Goal: Task Accomplishment & Management: Complete application form

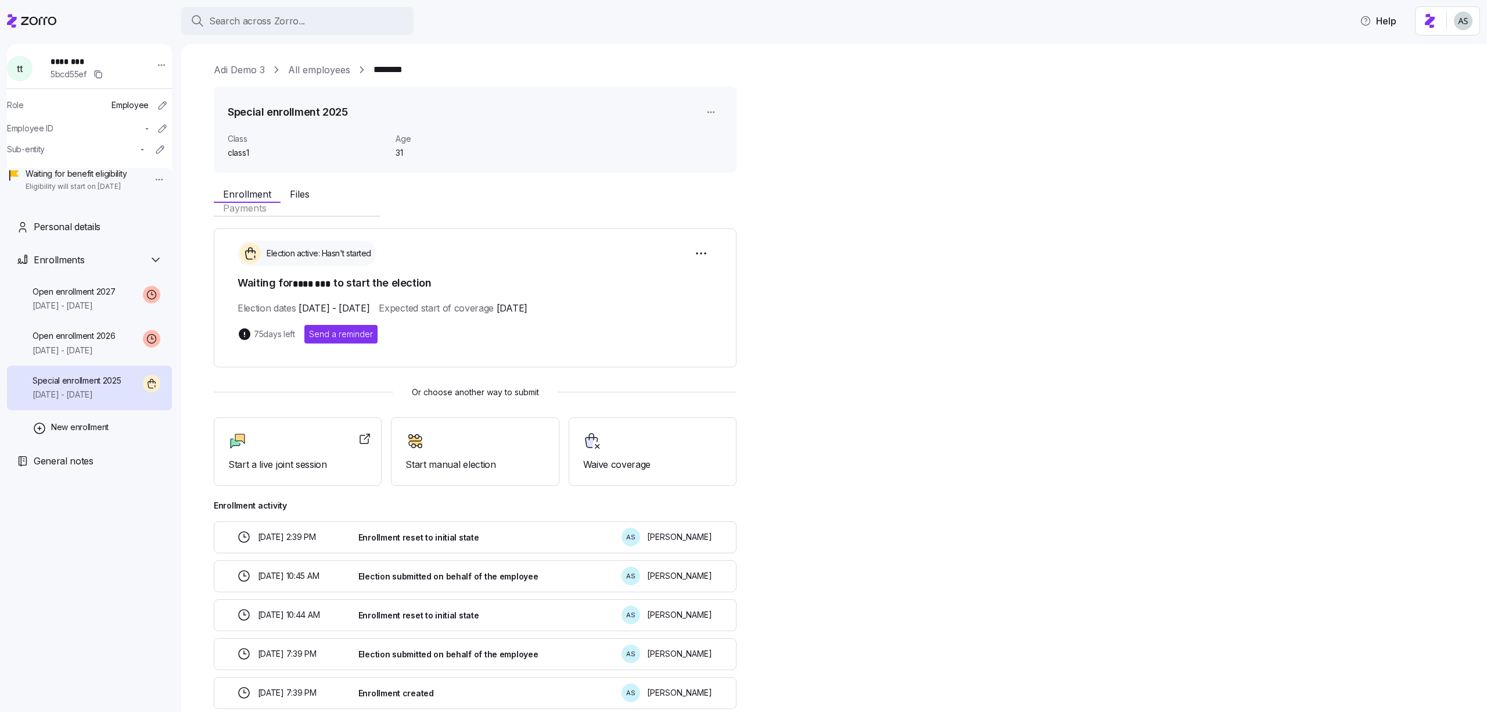
click at [706, 116] on html "Search across Zorro... Help t t ******** 5bcd55ef Role Employee Employee ID - S…" at bounding box center [743, 352] width 1487 height 705
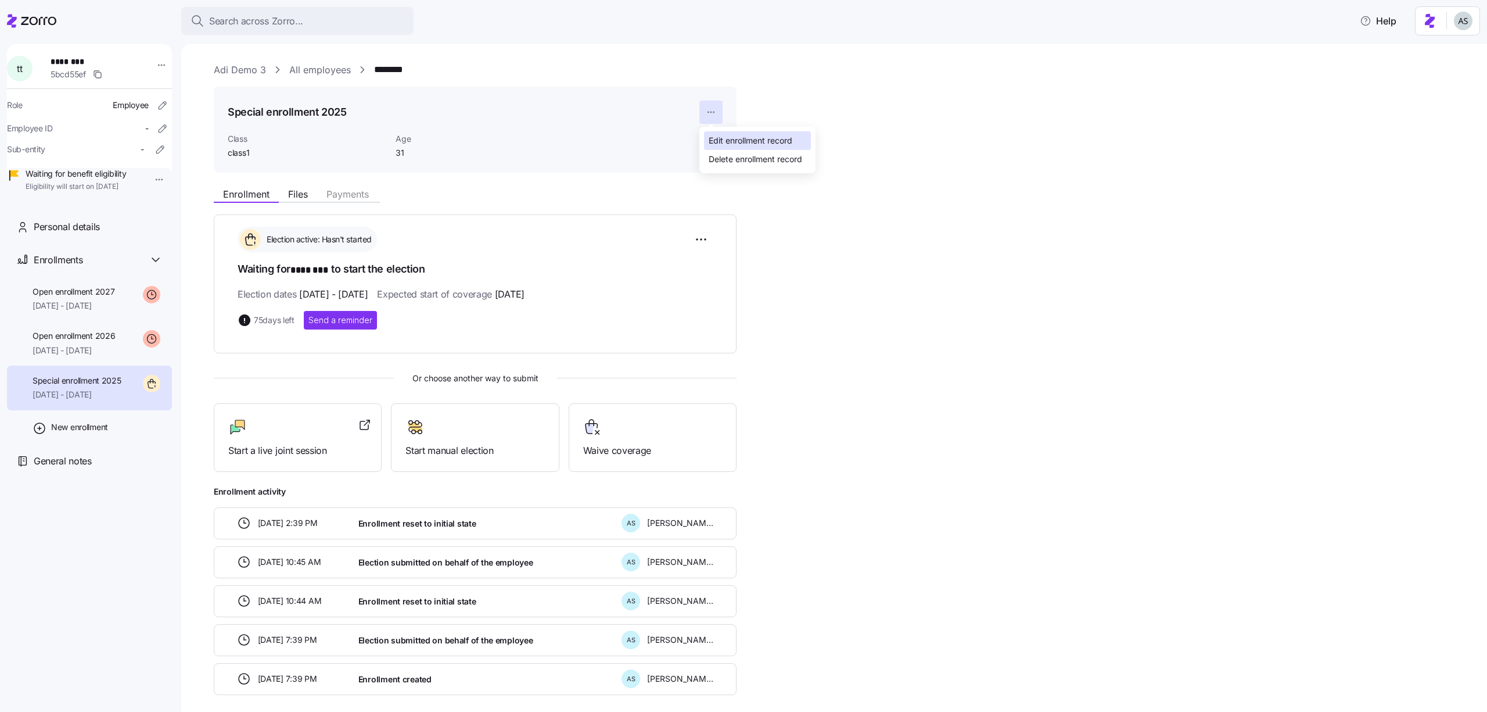
click at [712, 138] on div "Edit enrollment record" at bounding box center [751, 140] width 84 height 13
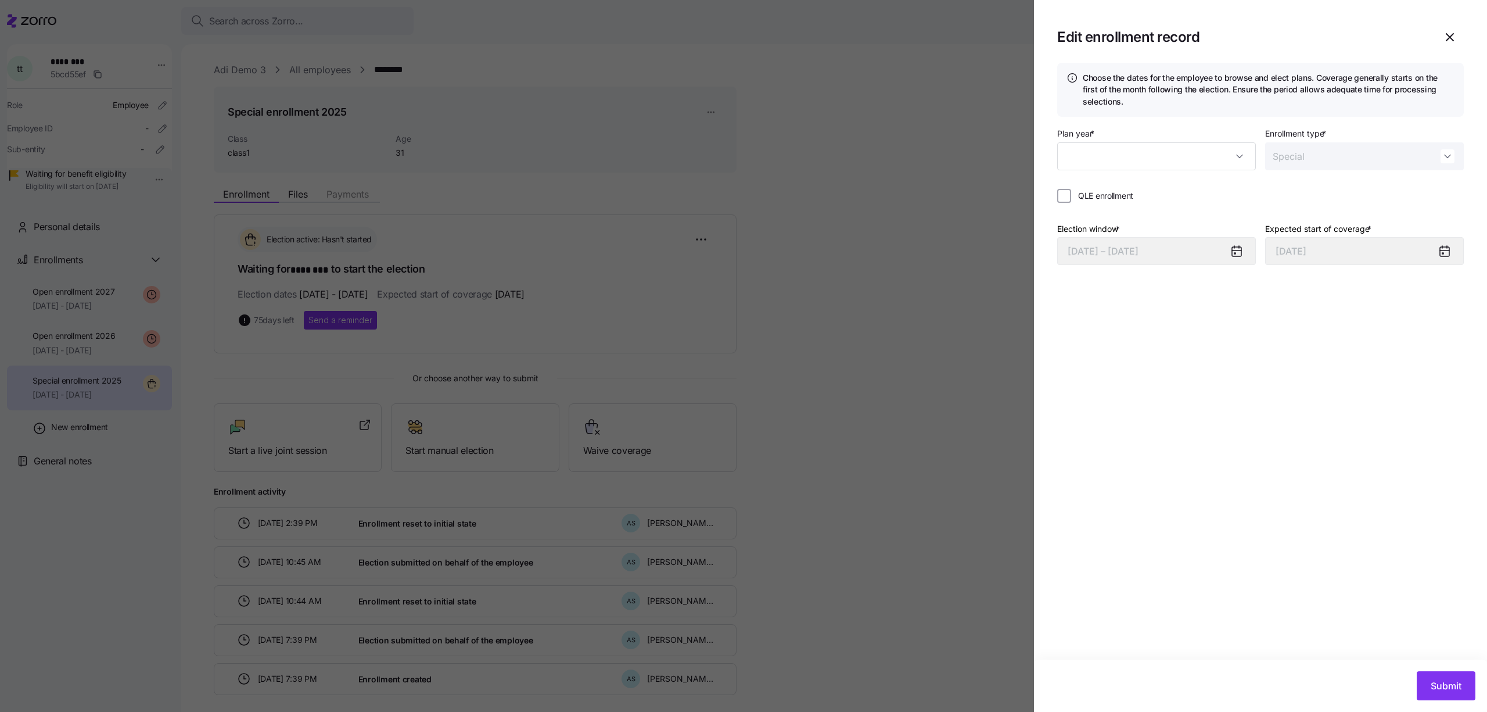
type input "2025"
click at [1066, 200] on input "QLE enrollment" at bounding box center [1064, 196] width 14 height 14
checkbox input "true"
type input "[DATE]"
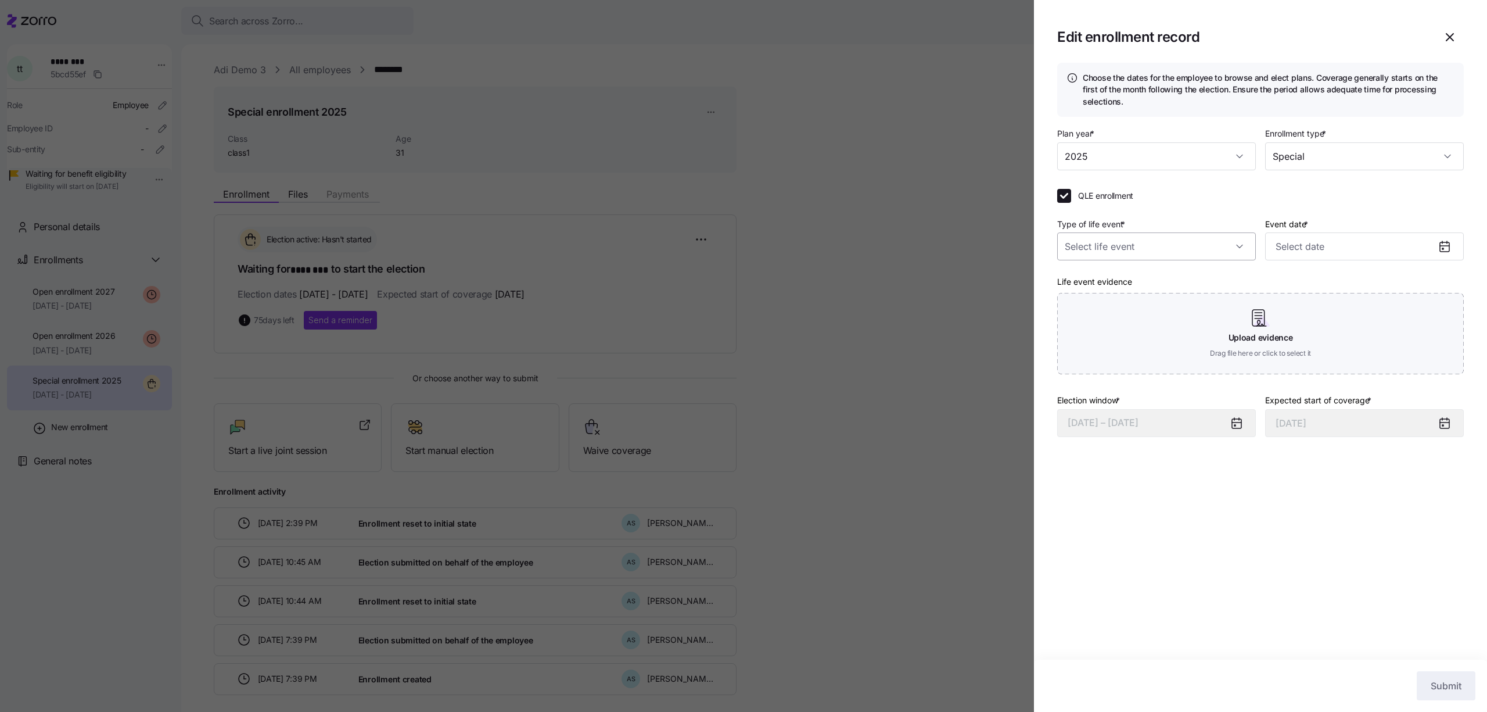
click at [1095, 235] on input "Type of life event *" at bounding box center [1156, 246] width 199 height 28
click at [1111, 292] on div "Marriage" at bounding box center [1156, 282] width 189 height 24
type input "Marriage"
click at [1304, 254] on input "Event date *" at bounding box center [1364, 246] width 199 height 28
click at [1454, 290] on icon "button" at bounding box center [1460, 286] width 13 height 13
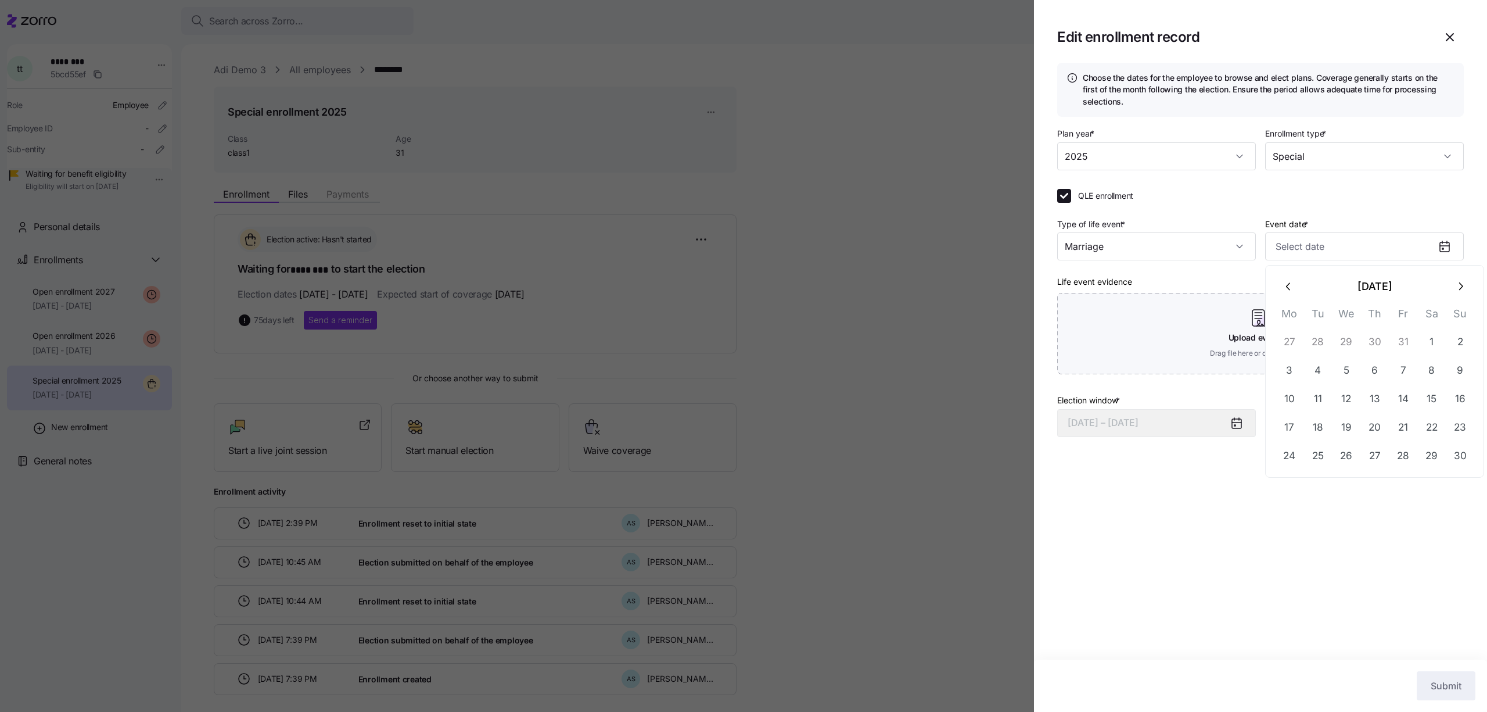
click at [1454, 290] on icon "button" at bounding box center [1460, 286] width 13 height 13
click at [1297, 285] on button "button" at bounding box center [1289, 286] width 28 height 28
click at [1371, 376] on button "6" at bounding box center [1375, 371] width 28 height 28
type input "[DATE]"
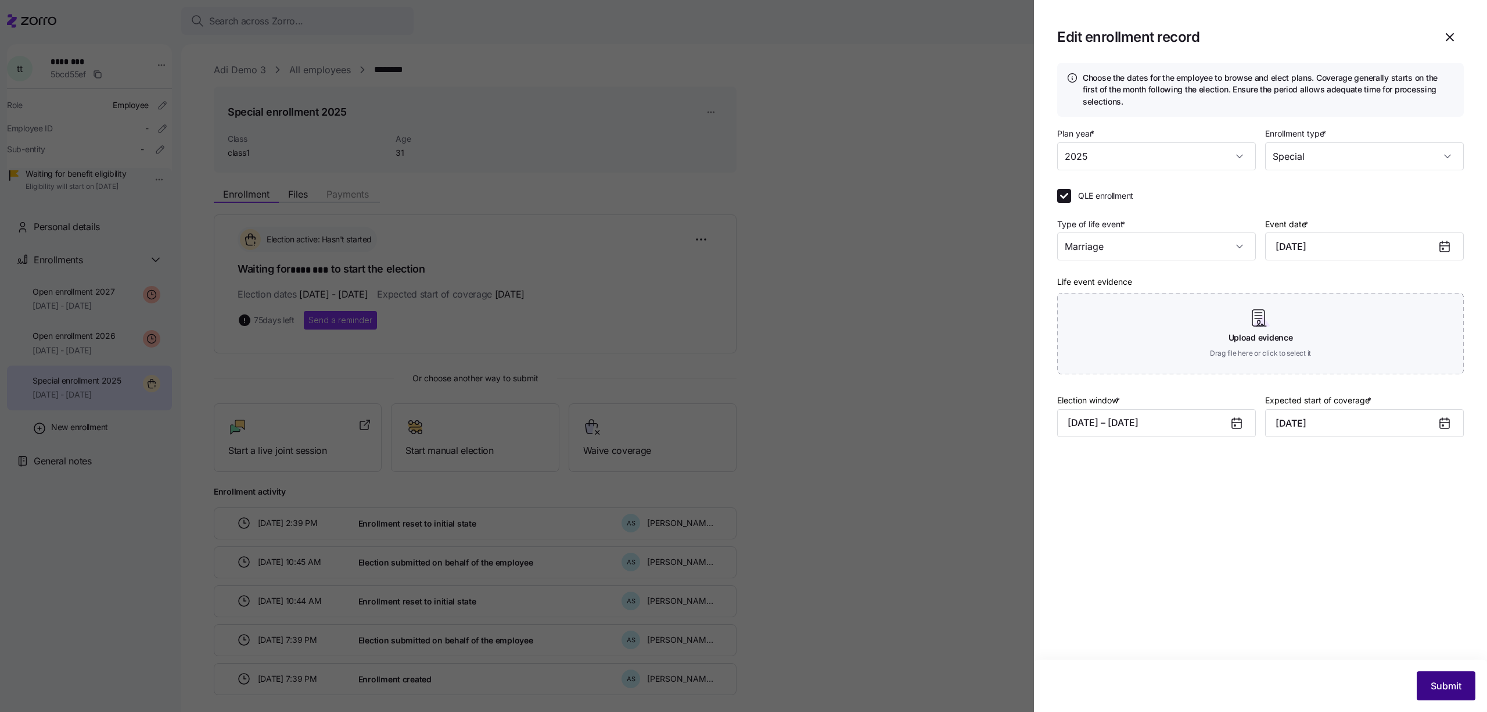
click at [1426, 671] on button "Submit" at bounding box center [1446, 685] width 59 height 29
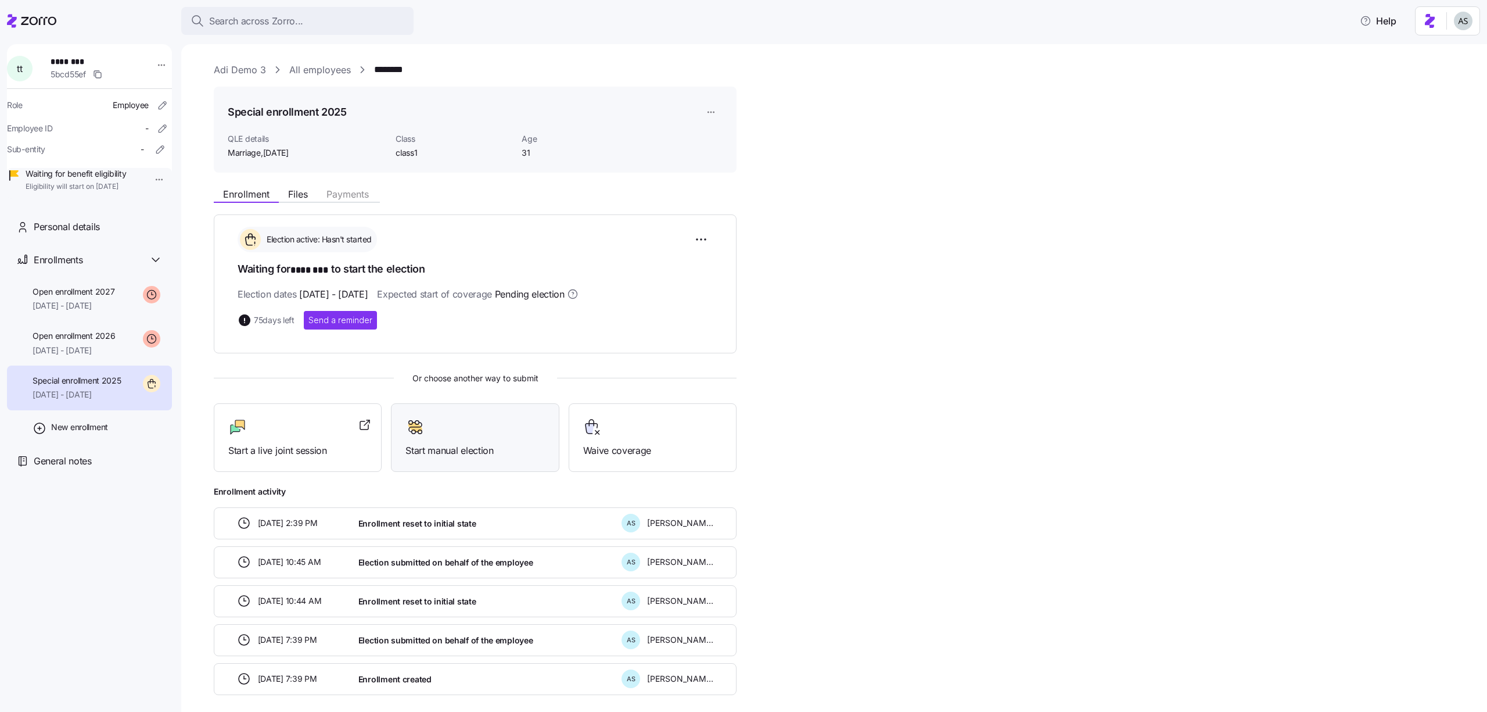
click at [509, 410] on div "Start manual election" at bounding box center [475, 437] width 168 height 69
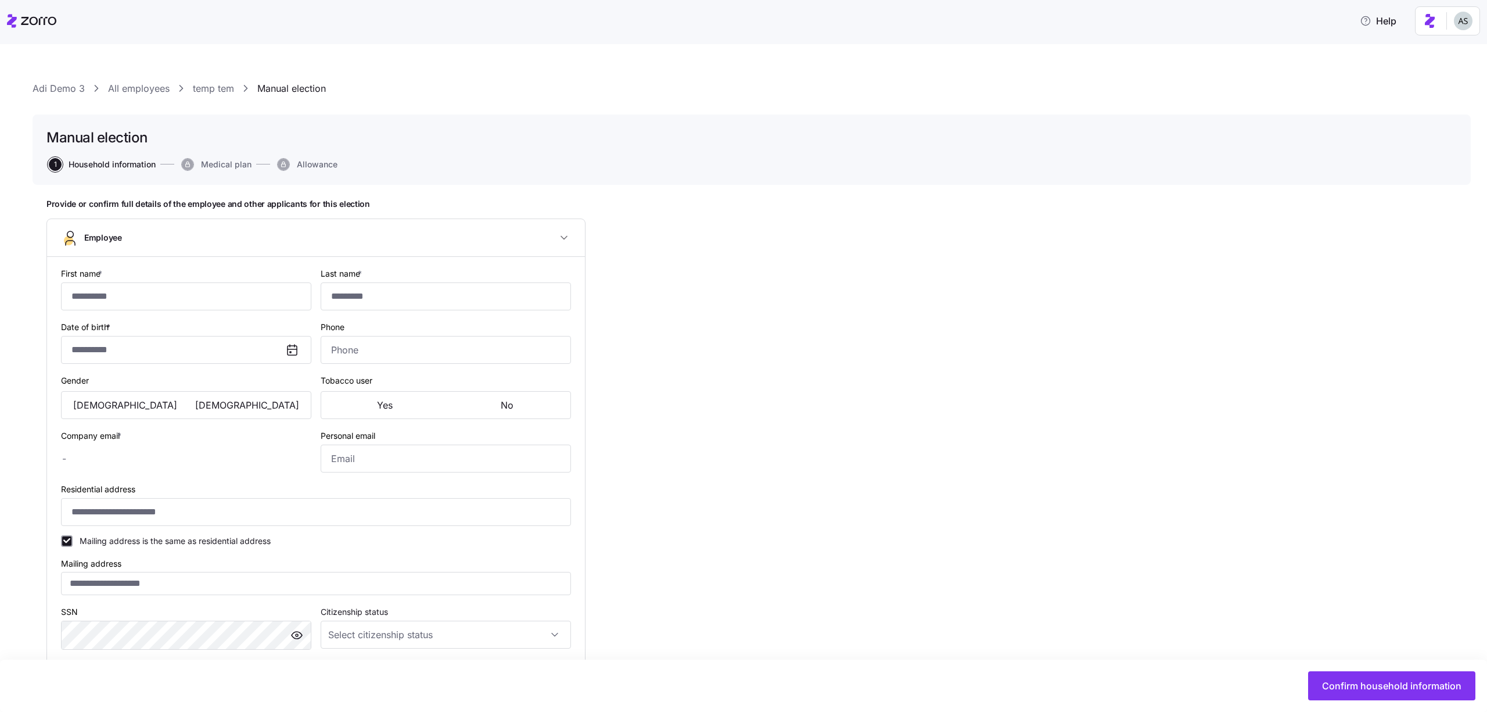
type input "****"
type input "***"
type input "[EMAIL_ADDRESS][DOMAIN_NAME]"
type input "**********"
checkbox input "true"
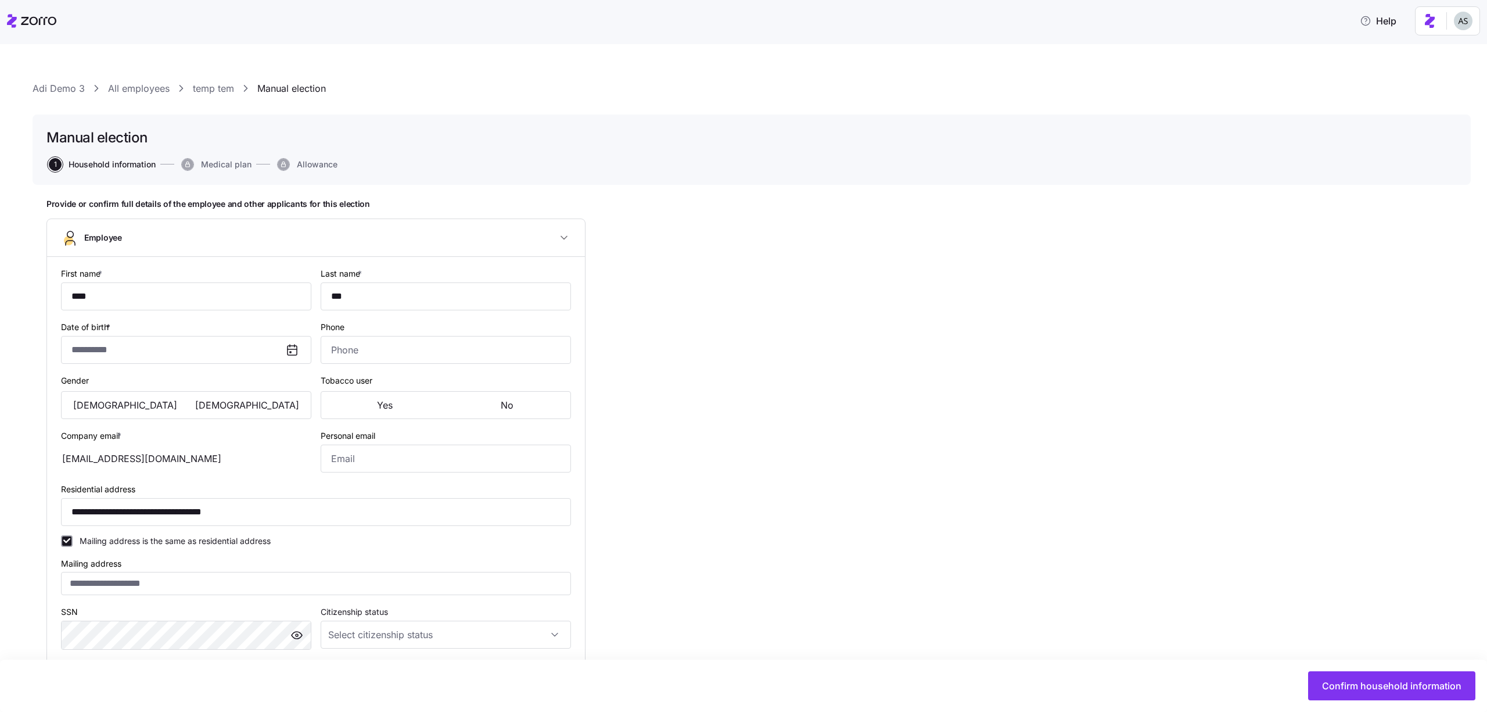
type input "**********"
type input "Full time"
type input "Salary"
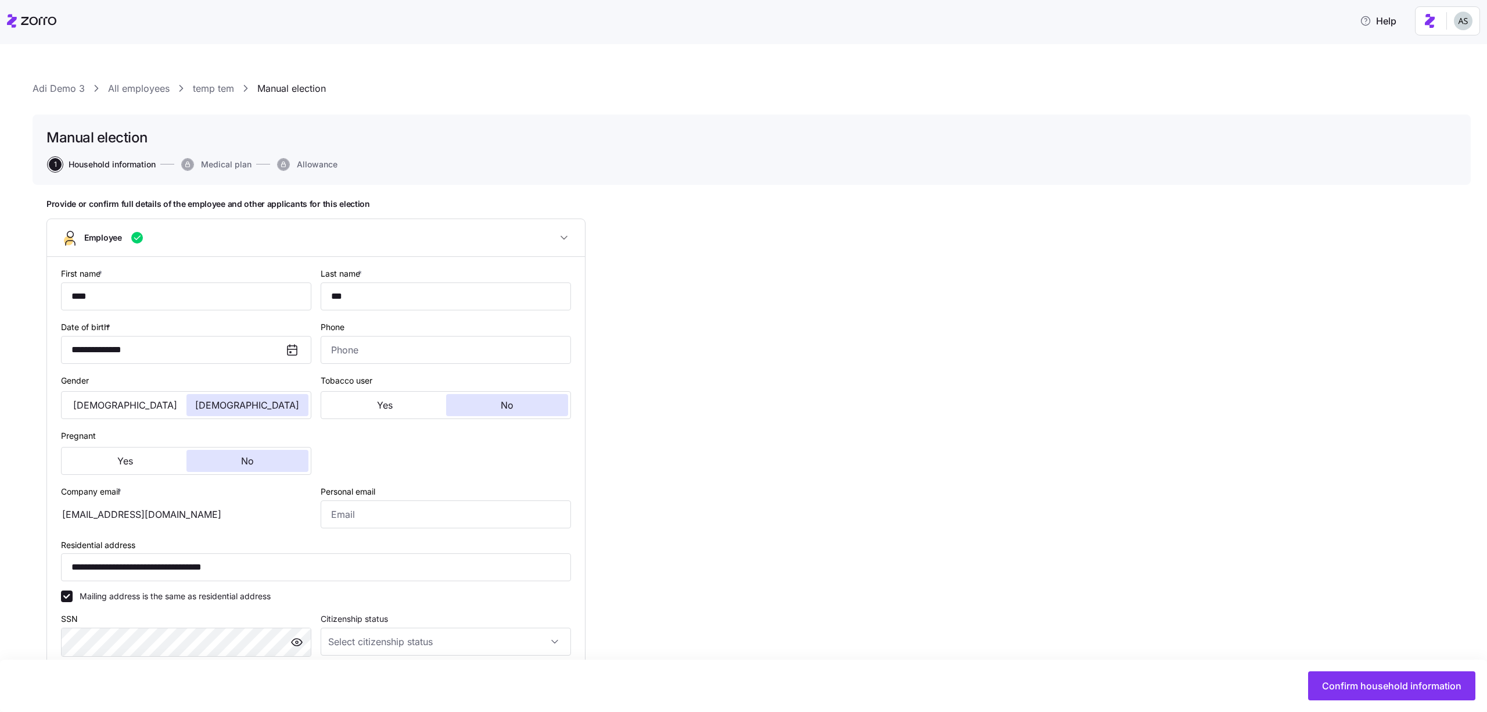
type input "class1"
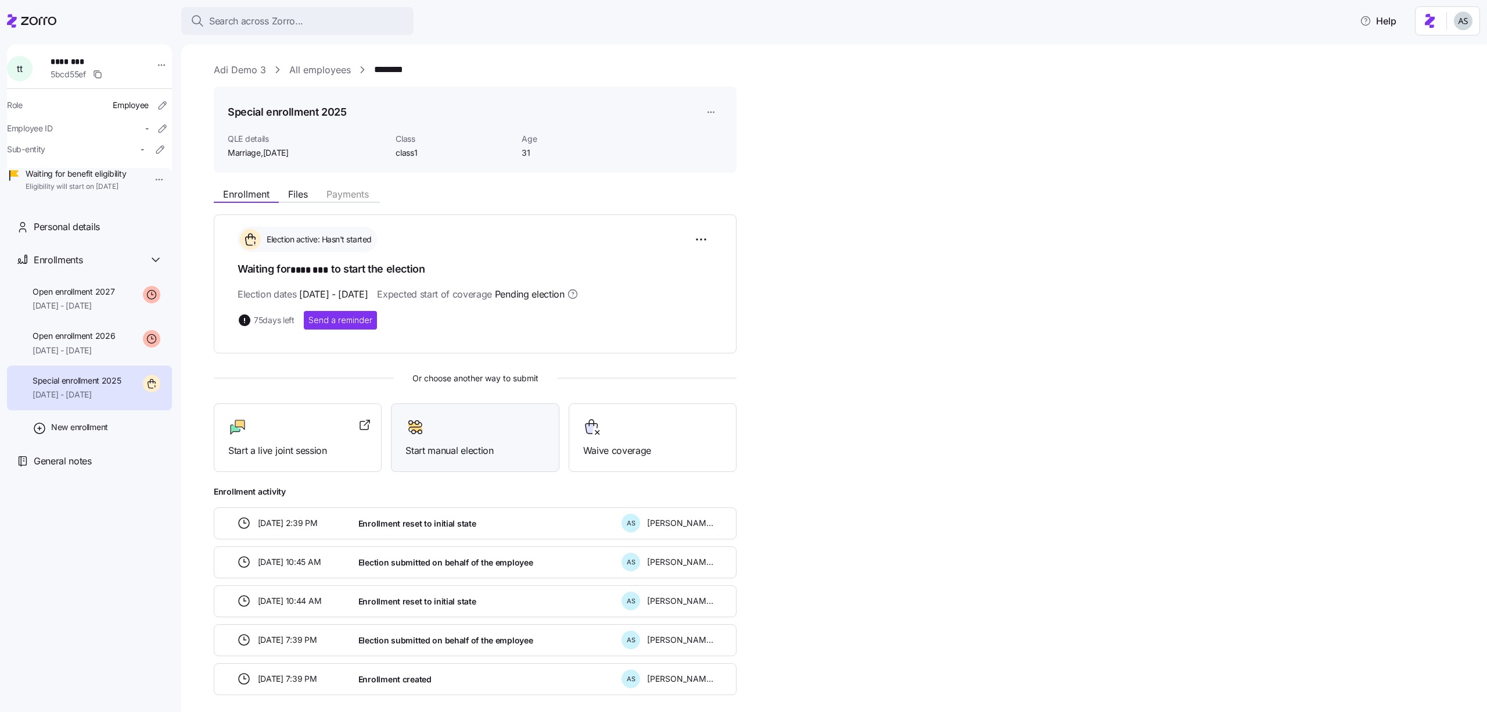
click at [480, 427] on div at bounding box center [474, 427] width 139 height 19
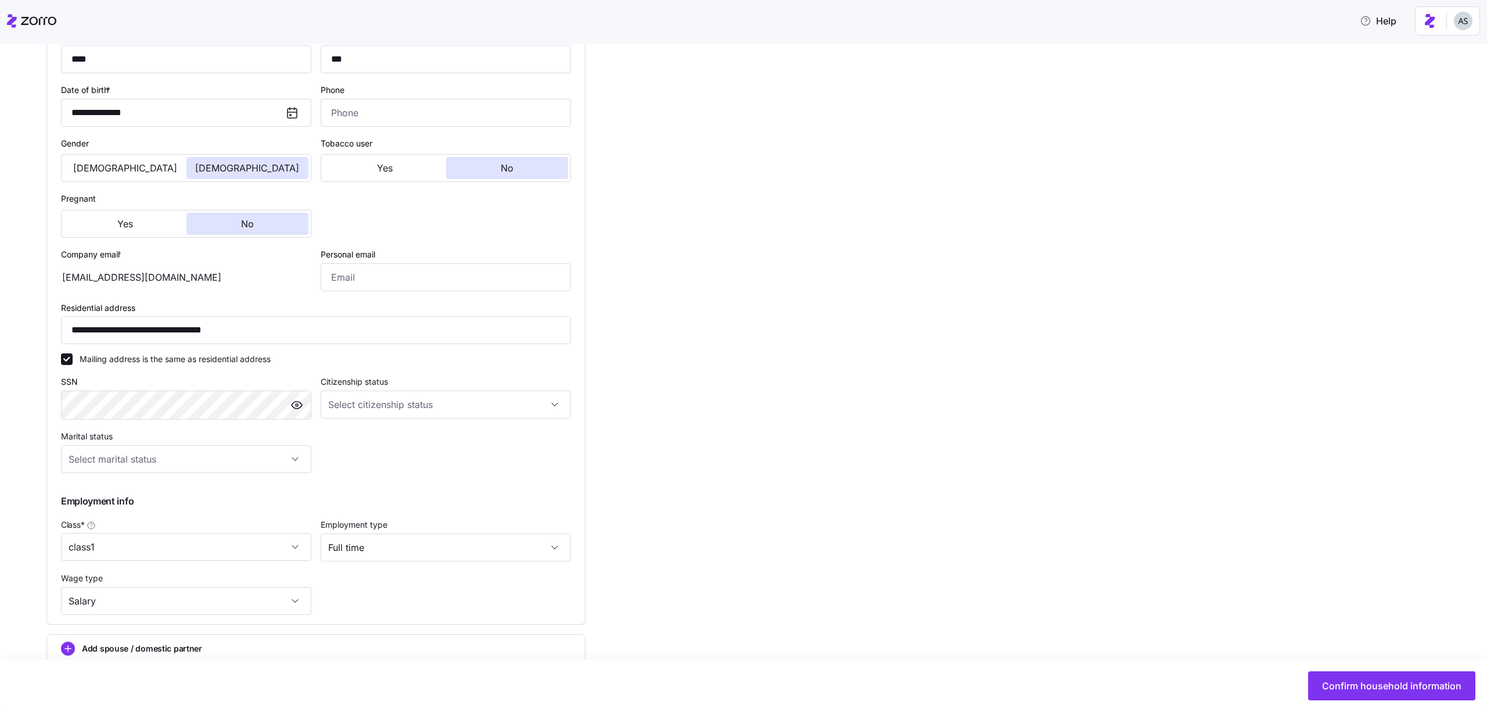
scroll to position [297, 0]
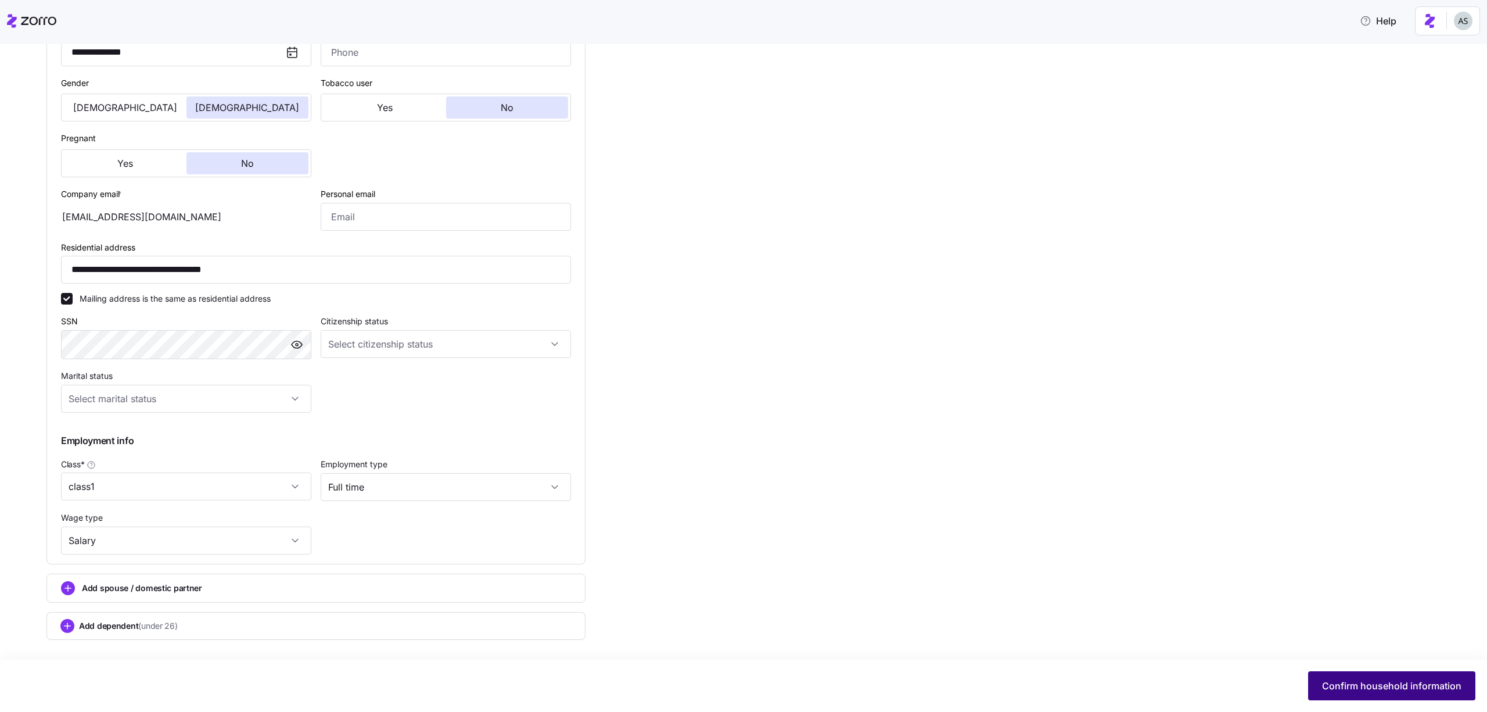
click at [1349, 677] on button "Confirm household information" at bounding box center [1391, 685] width 167 height 29
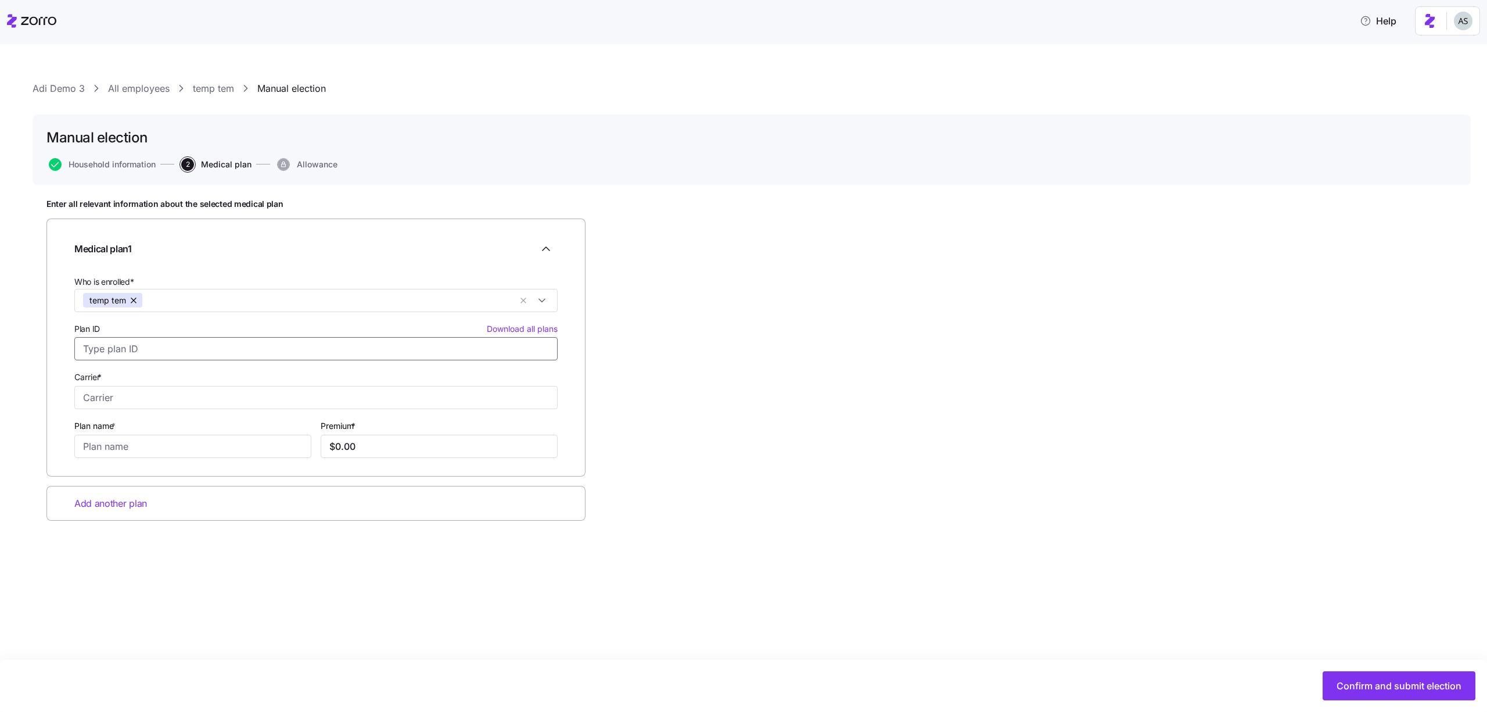
click at [188, 354] on input "Plan ID Download all plans" at bounding box center [315, 348] width 483 height 23
click at [194, 425] on span "95185VA0540017" at bounding box center [201, 424] width 235 height 15
type input "95185VA0540017"
type input "[PERSON_NAME] Permanente"
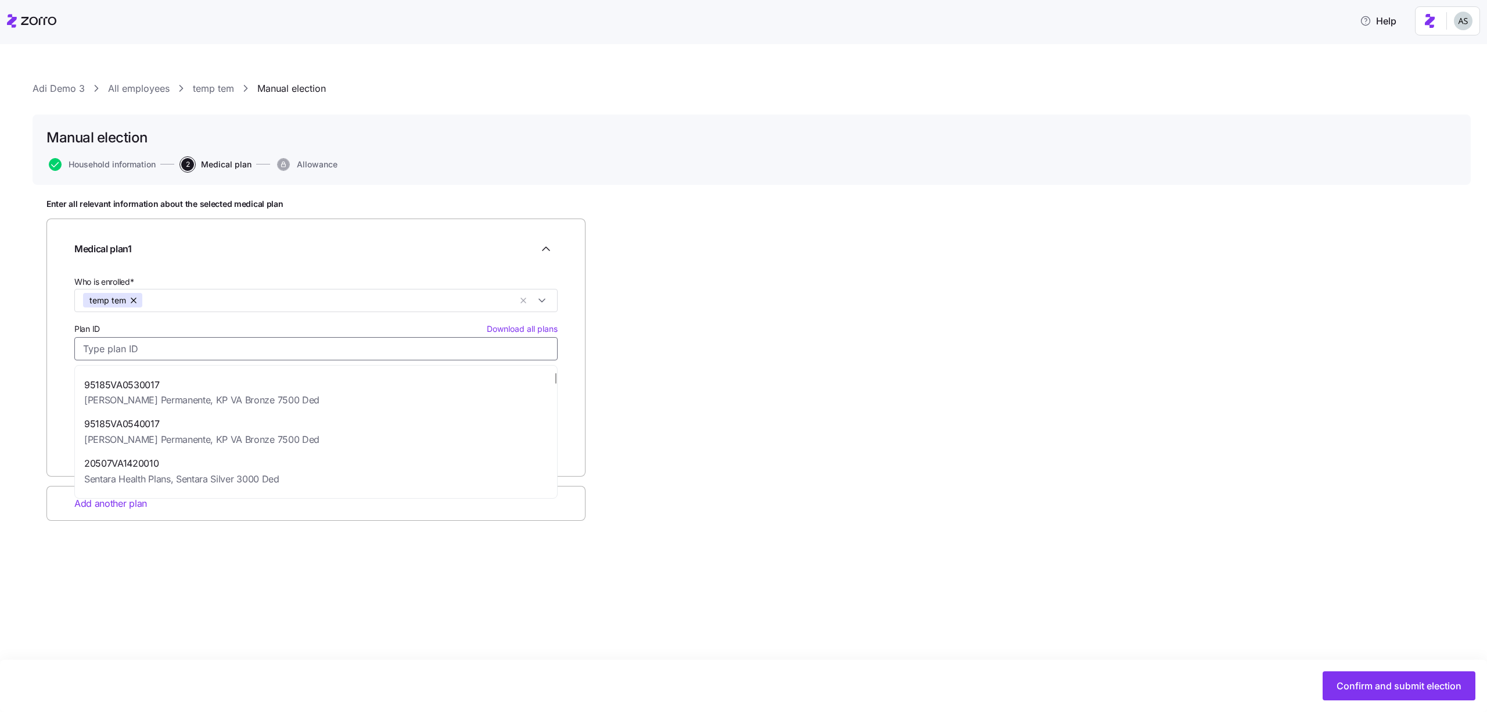
type input "KP VA Bronze 7500 Ded"
type input "$281.80"
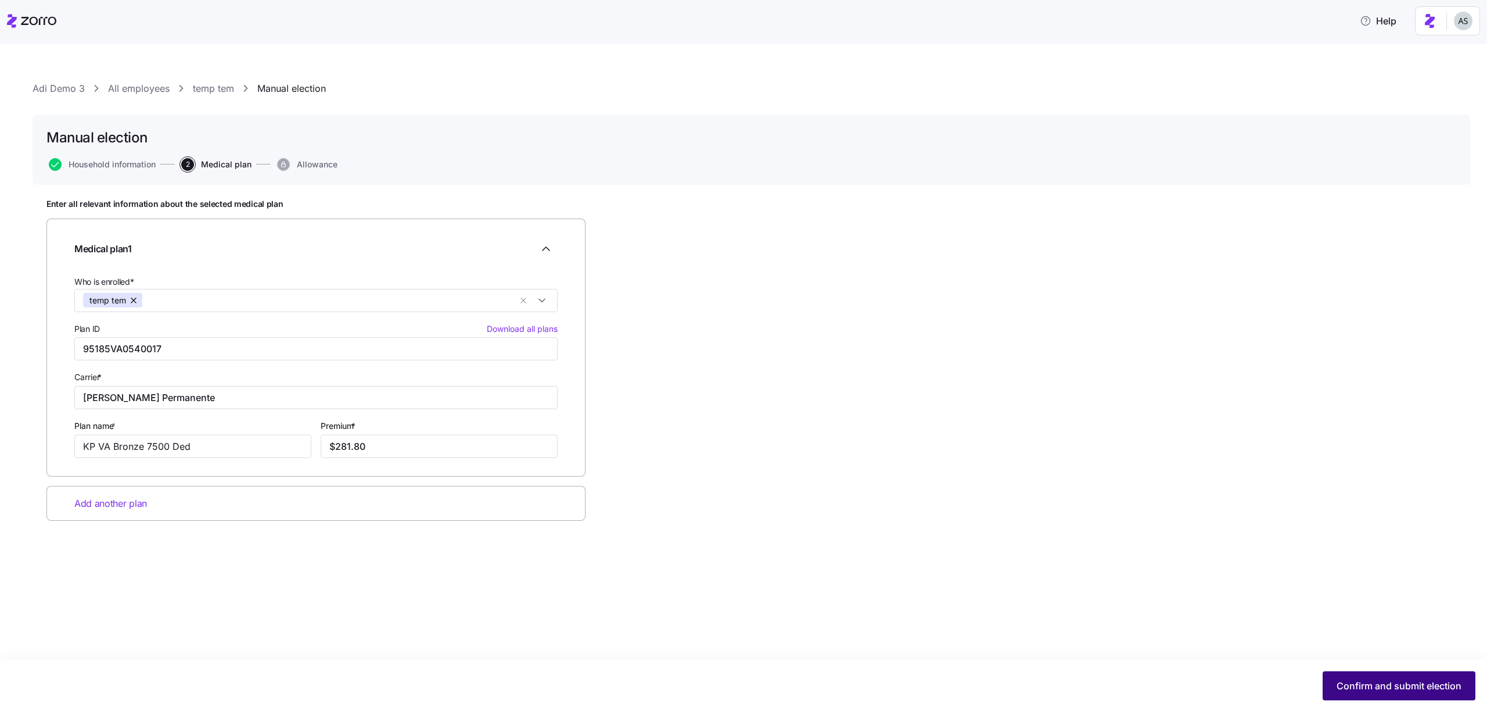
click at [1438, 688] on span "Confirm and submit election" at bounding box center [1399, 686] width 125 height 14
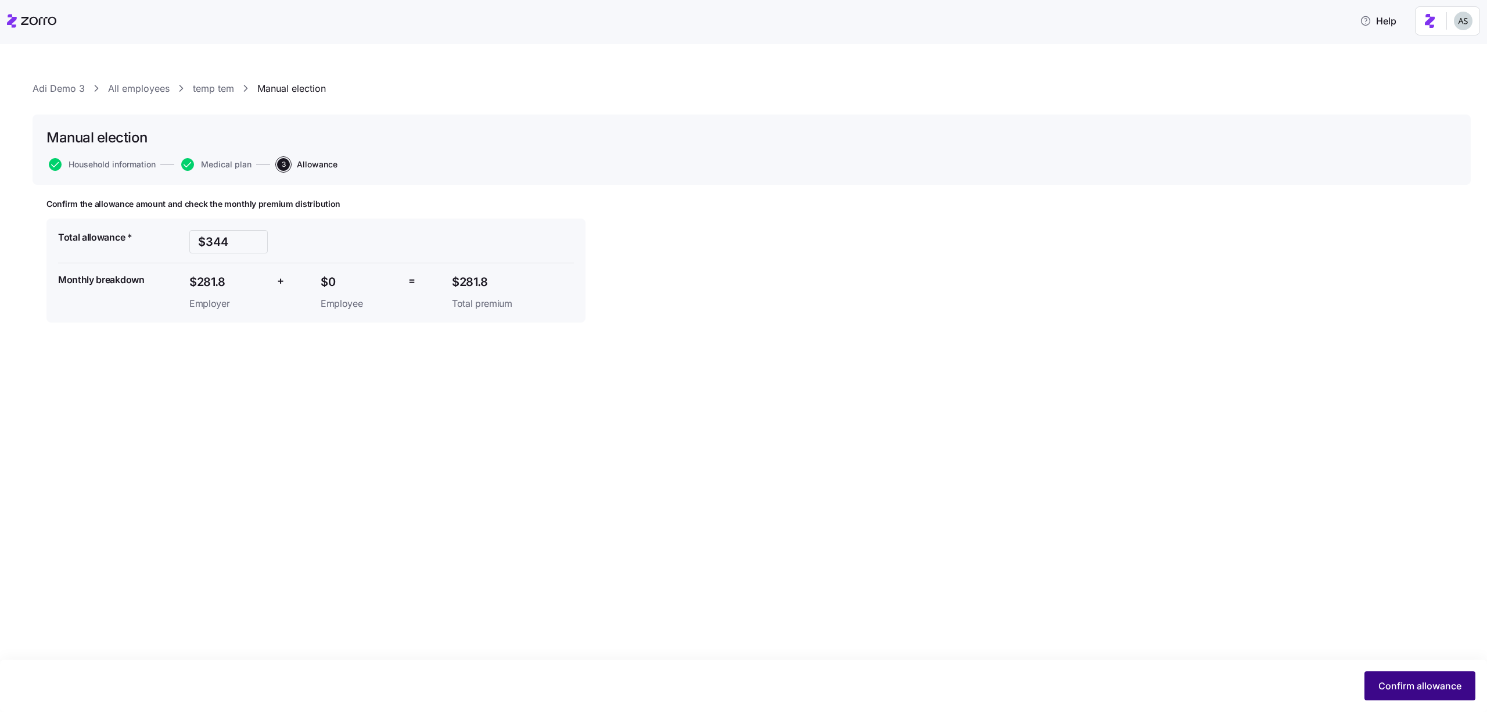
click at [1435, 685] on span "Confirm allowance" at bounding box center [1420, 686] width 83 height 14
